Goal: Navigation & Orientation: Find specific page/section

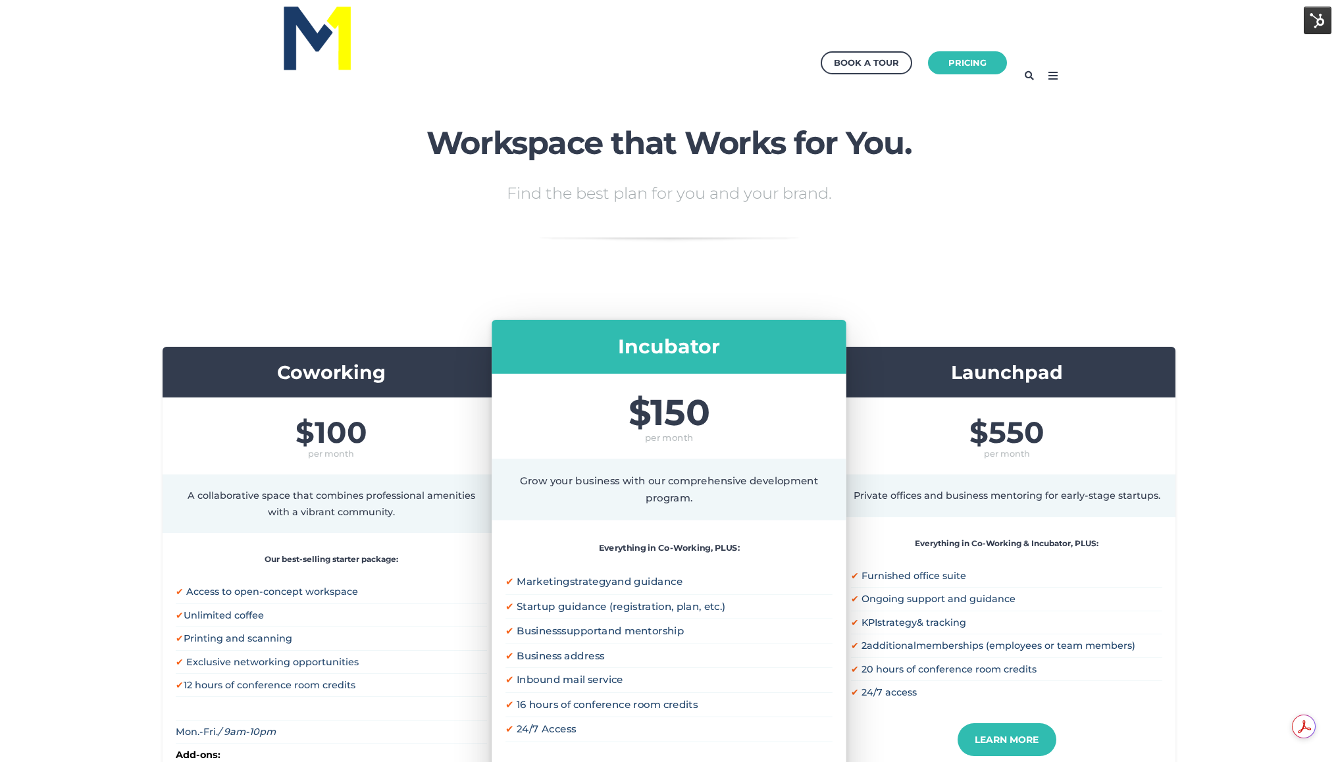
click at [1047, 76] on icon at bounding box center [1052, 75] width 21 height 21
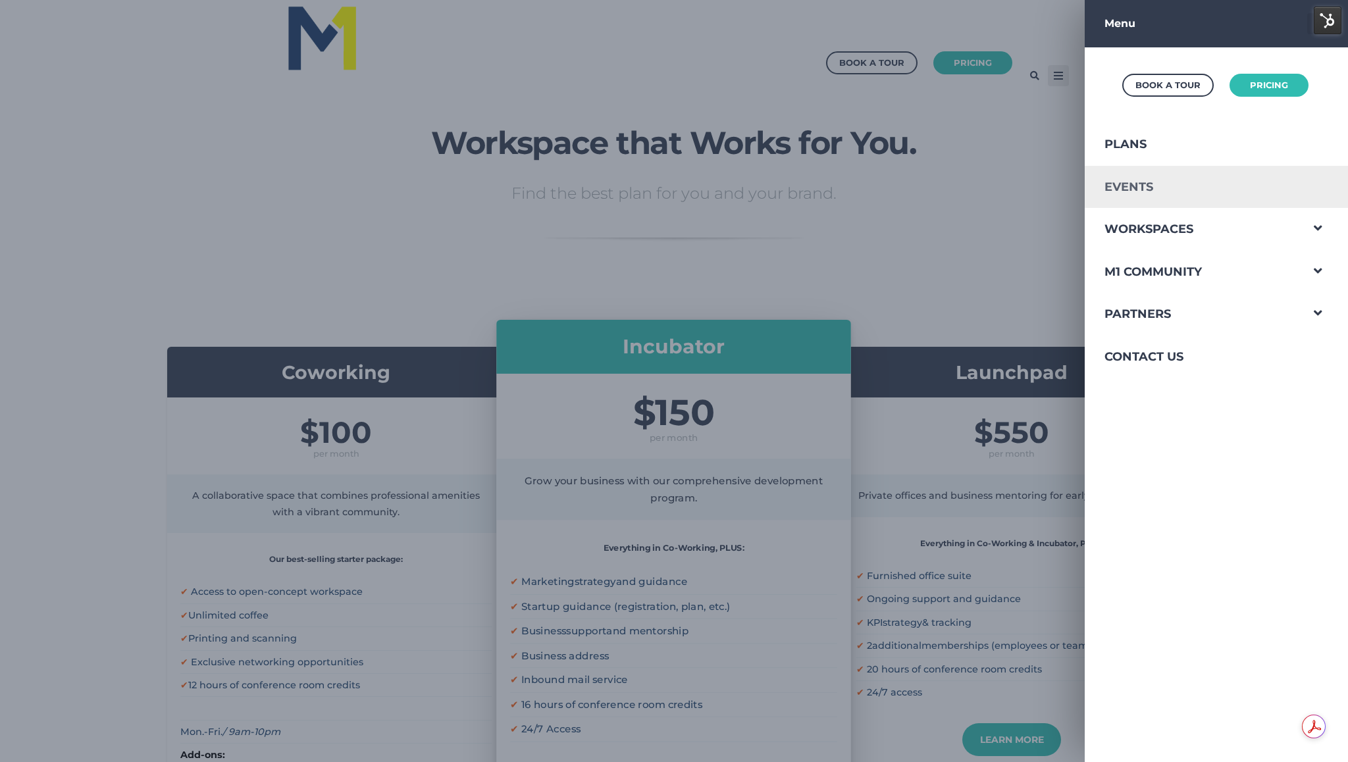
click at [1104, 197] on link "Events" at bounding box center [1193, 187] width 216 height 43
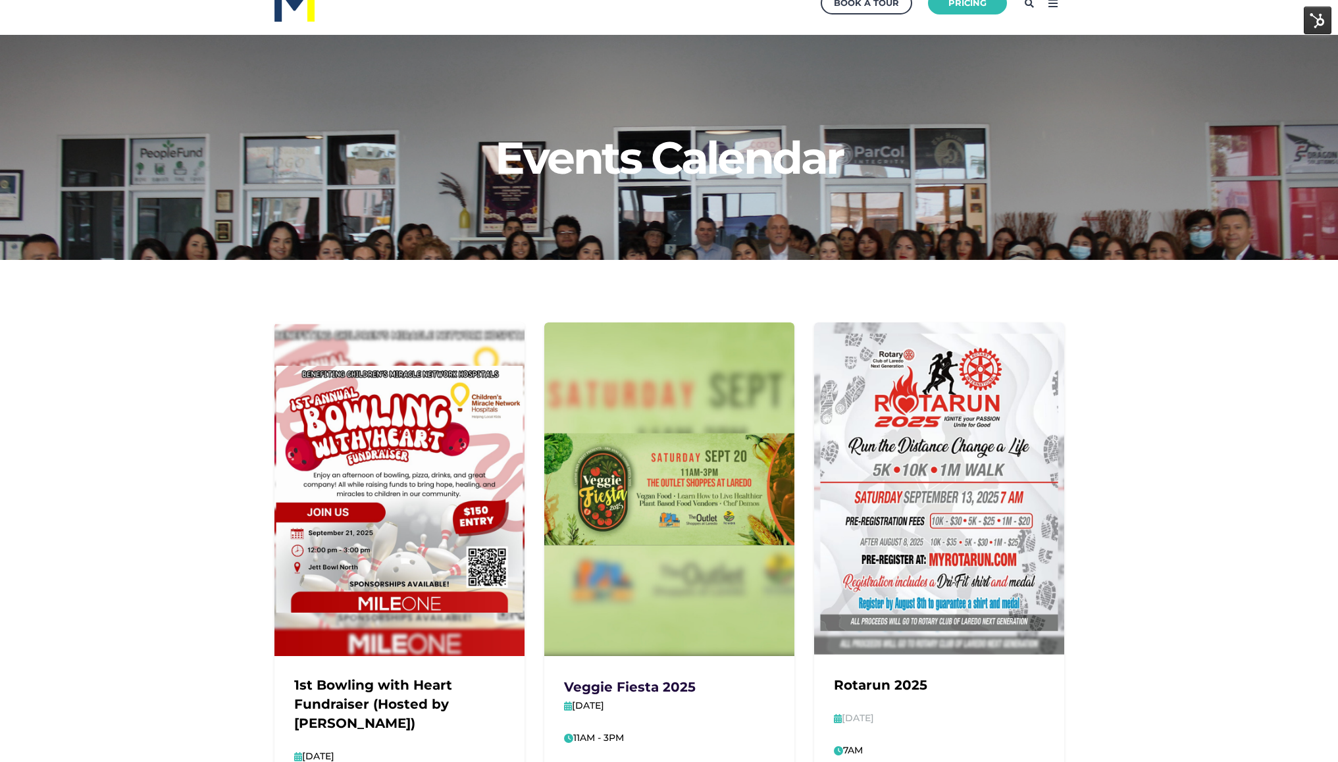
scroll to position [29, 0]
